Goal: Navigation & Orientation: Find specific page/section

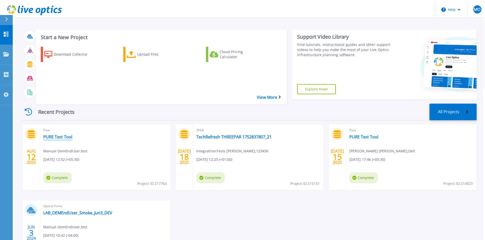
drag, startPoint x: 60, startPoint y: 122, endPoint x: 62, endPoint y: 124, distance: 2.9
click at [62, 135] on link "PURE Test Tool" at bounding box center [57, 137] width 29 height 5
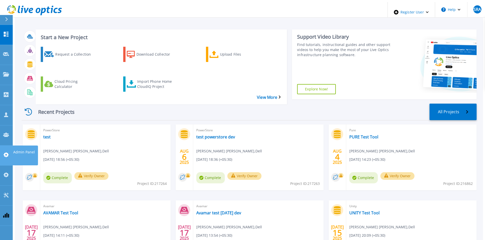
click at [7, 153] on icon at bounding box center [6, 155] width 6 height 5
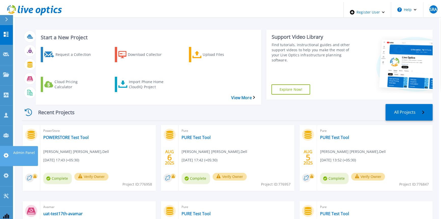
click at [7, 153] on icon at bounding box center [6, 155] width 5 height 5
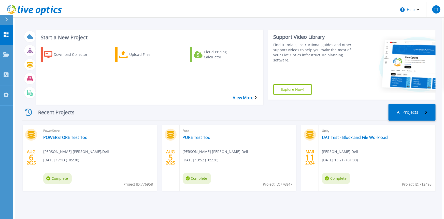
click at [153, 181] on span "Project ID: 776847" at bounding box center [139, 184] width 30 height 6
copy span "776847"
click at [436, 7] on span "TT" at bounding box center [436, 9] width 5 height 4
